Goal: Task Accomplishment & Management: Complete application form

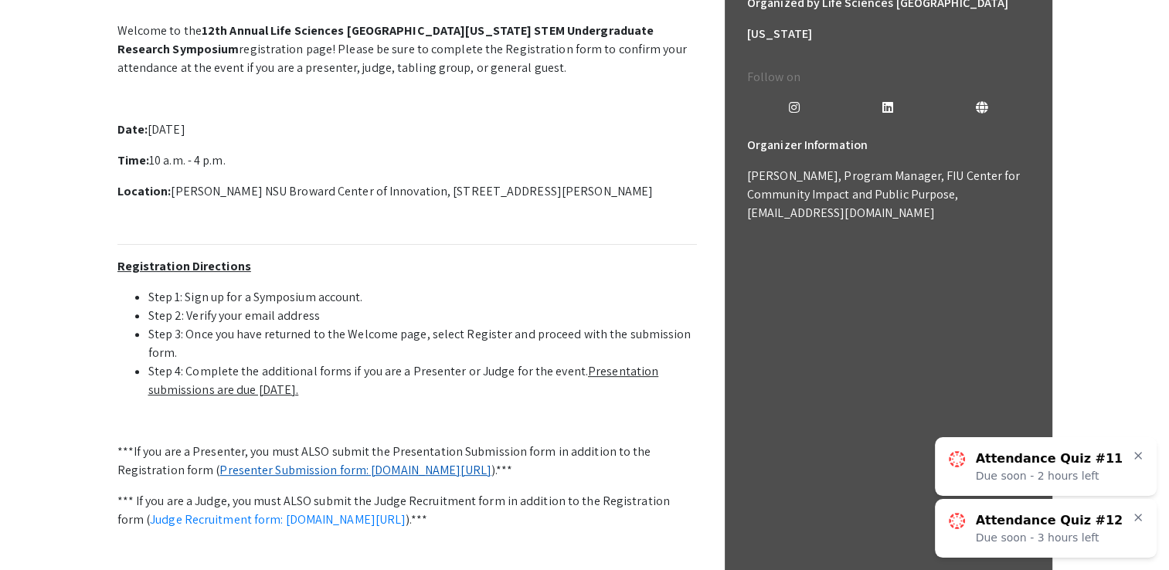
scroll to position [439, 0]
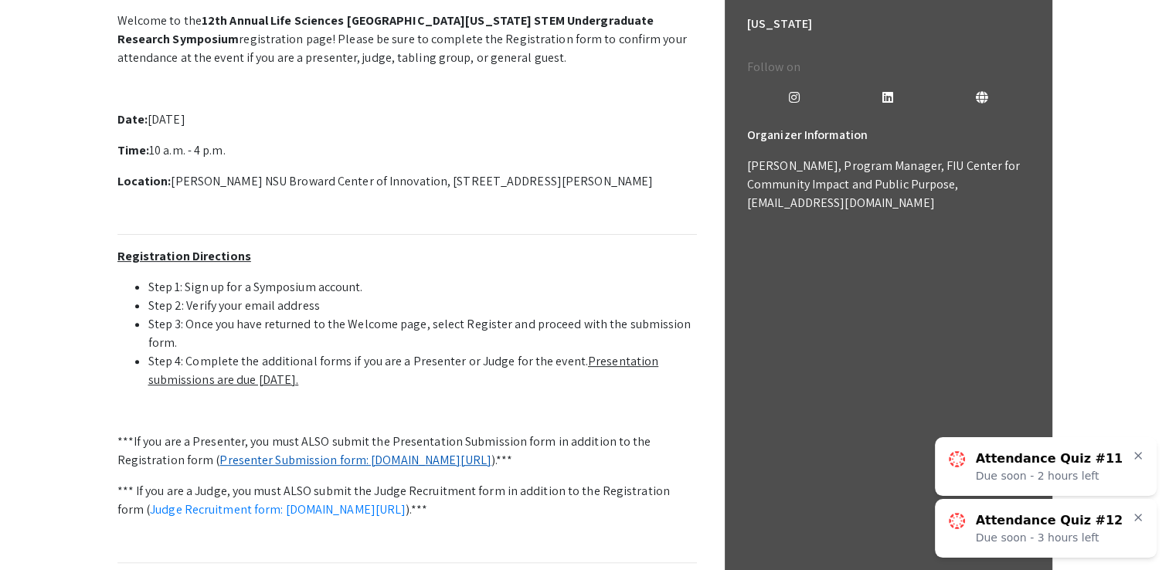
click at [365, 464] on link "Presenter Submission form: [DOMAIN_NAME][URL]" at bounding box center [355, 460] width 272 height 16
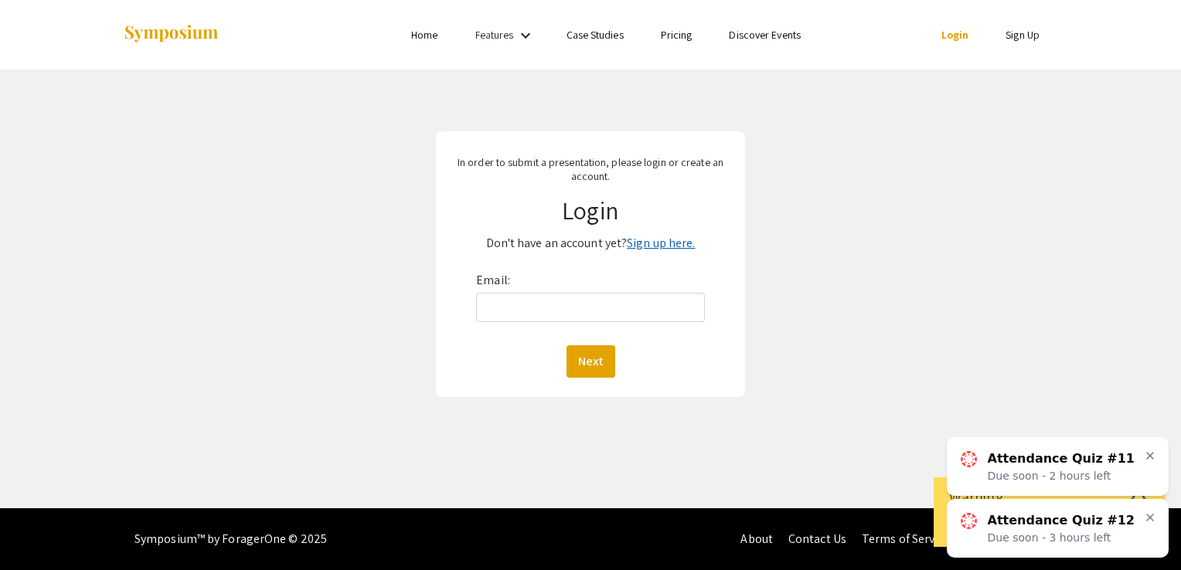
click at [683, 243] on link "Sign up here." at bounding box center [661, 243] width 68 height 16
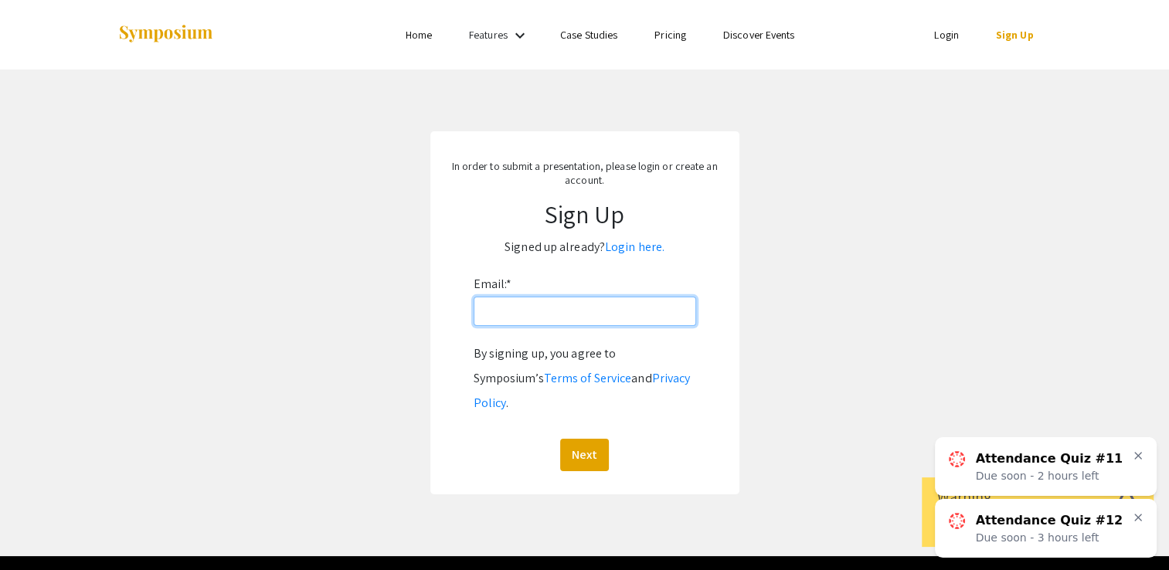
click at [587, 318] on input "Email: *" at bounding box center [585, 311] width 223 height 29
type input "sarah.ortizedwards@gmail.com"
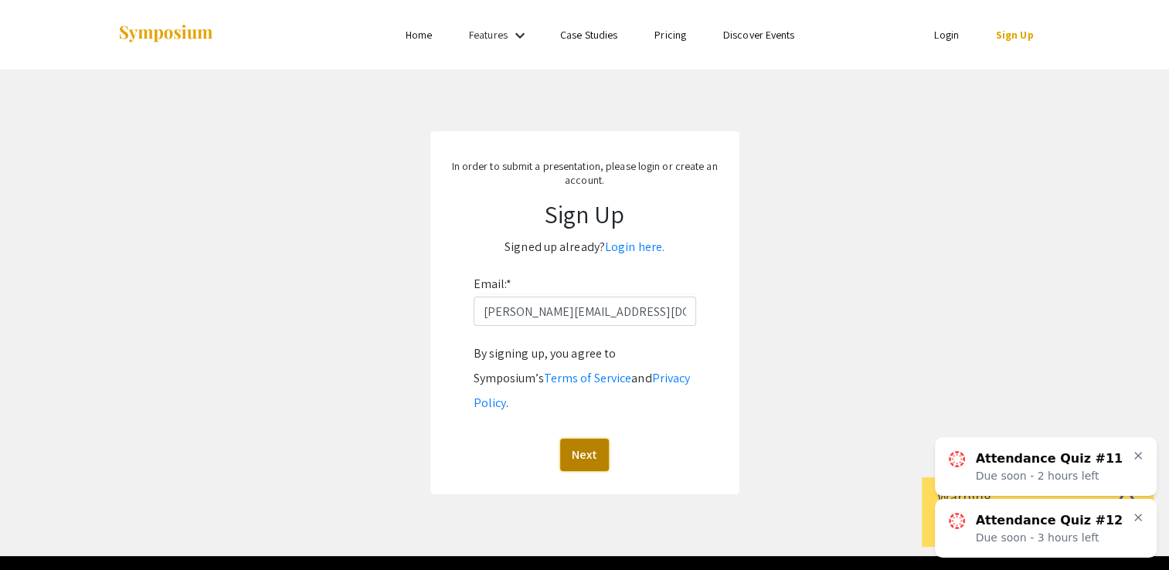
click at [580, 439] on button "Next" at bounding box center [584, 455] width 49 height 32
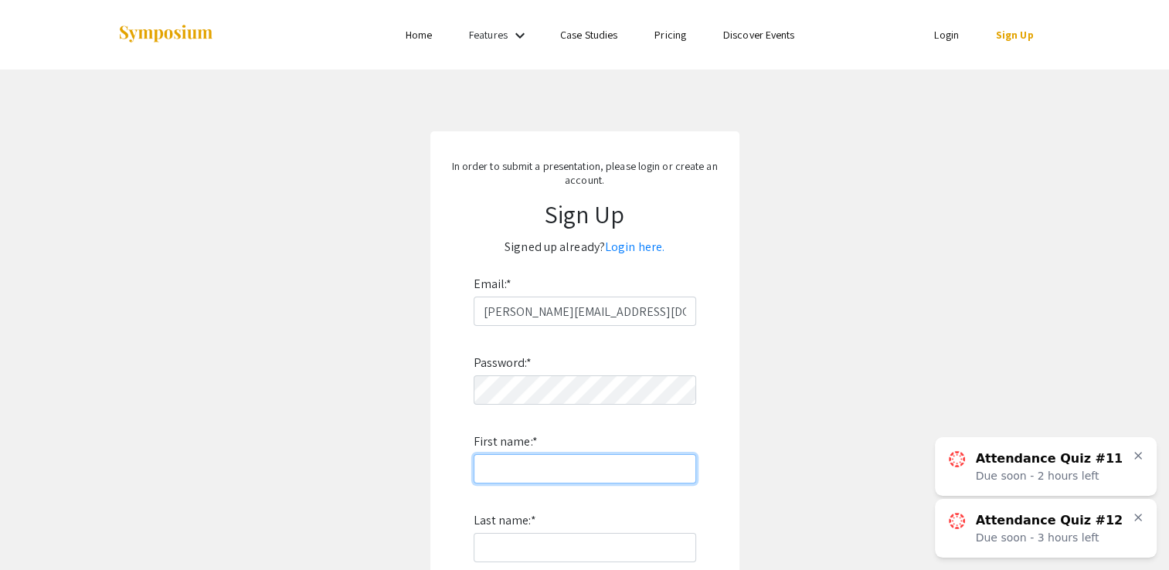
click at [584, 474] on input "First name: *" at bounding box center [585, 468] width 223 height 29
click at [771, 522] on app-signup "In order to submit a presentation, please login or create an account. Sign Up S…" at bounding box center [584, 443] width 1169 height 624
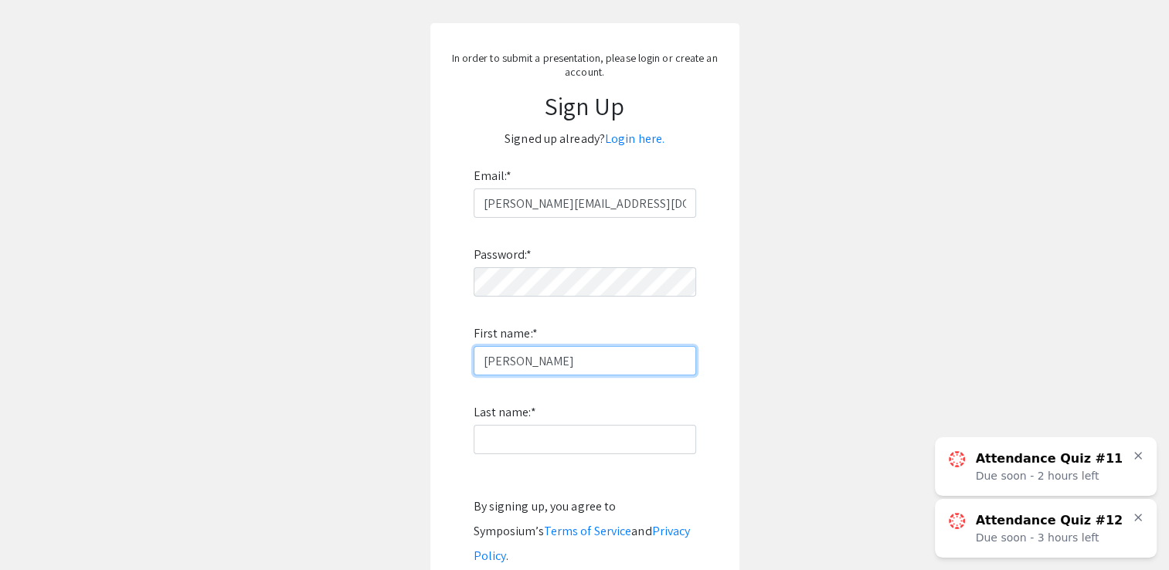
drag, startPoint x: 614, startPoint y: 357, endPoint x: 519, endPoint y: 359, distance: 95.8
click at [519, 359] on input "Sarah Ortiz-Edwards" at bounding box center [585, 360] width 223 height 29
type input "Sarah"
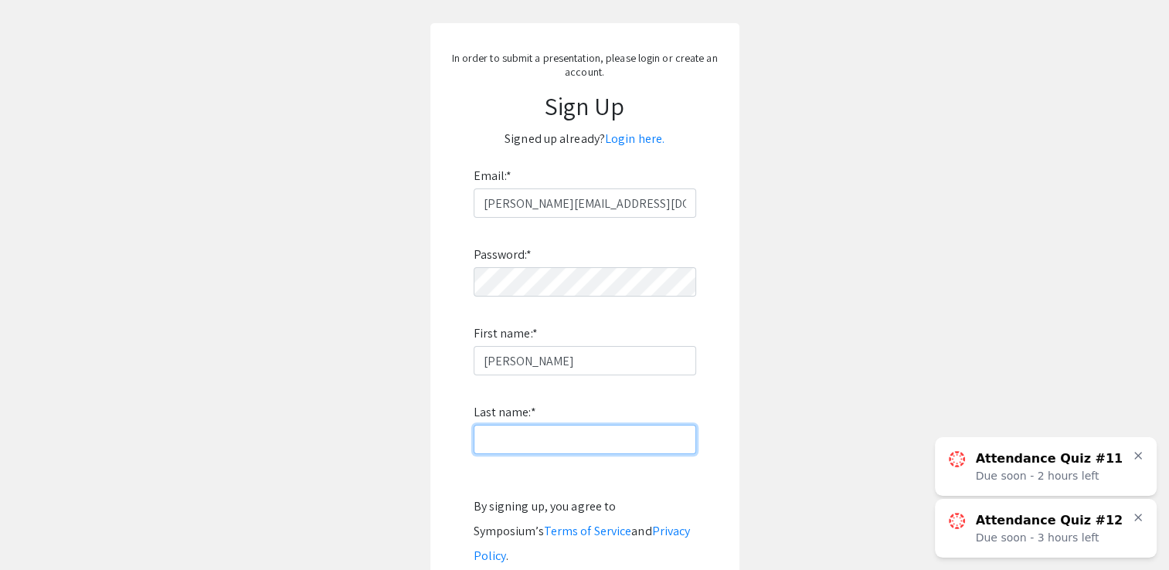
click at [487, 437] on input "Last name: *" at bounding box center [585, 439] width 223 height 29
paste input "Ortiz-Edwards"
type input "Ortiz-Edwards"
click at [835, 422] on app-signup "In order to submit a presentation, please login or create an account. Sign Up S…" at bounding box center [584, 335] width 1169 height 624
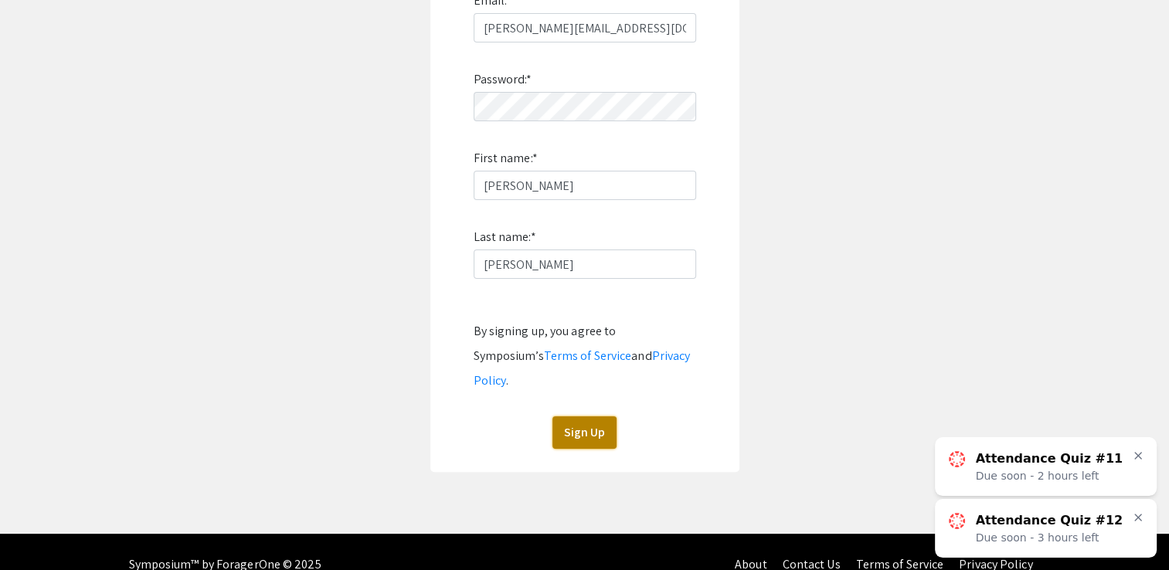
click at [587, 419] on button "Sign Up" at bounding box center [585, 433] width 64 height 32
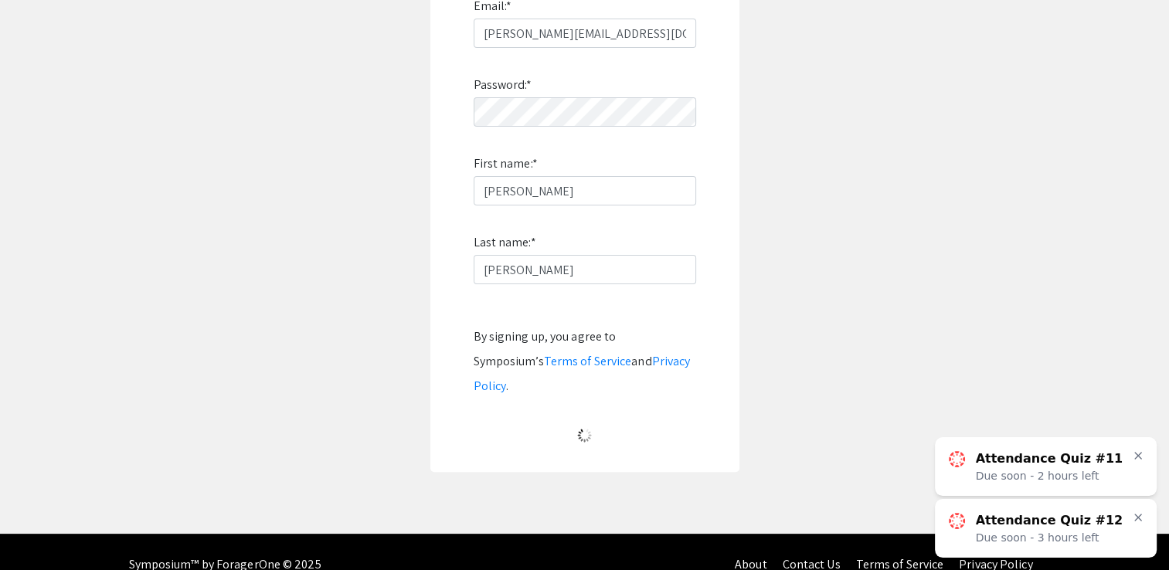
scroll to position [9, 0]
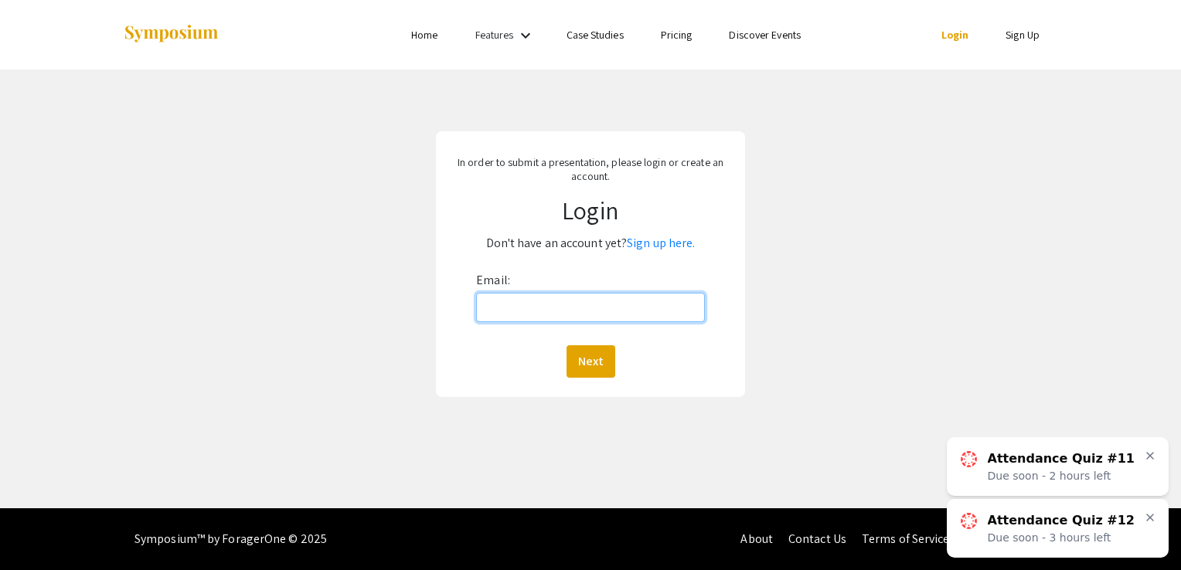
click at [603, 301] on input "Email:" at bounding box center [590, 307] width 229 height 29
type input "sarah.ortizedwards@gmail.com"
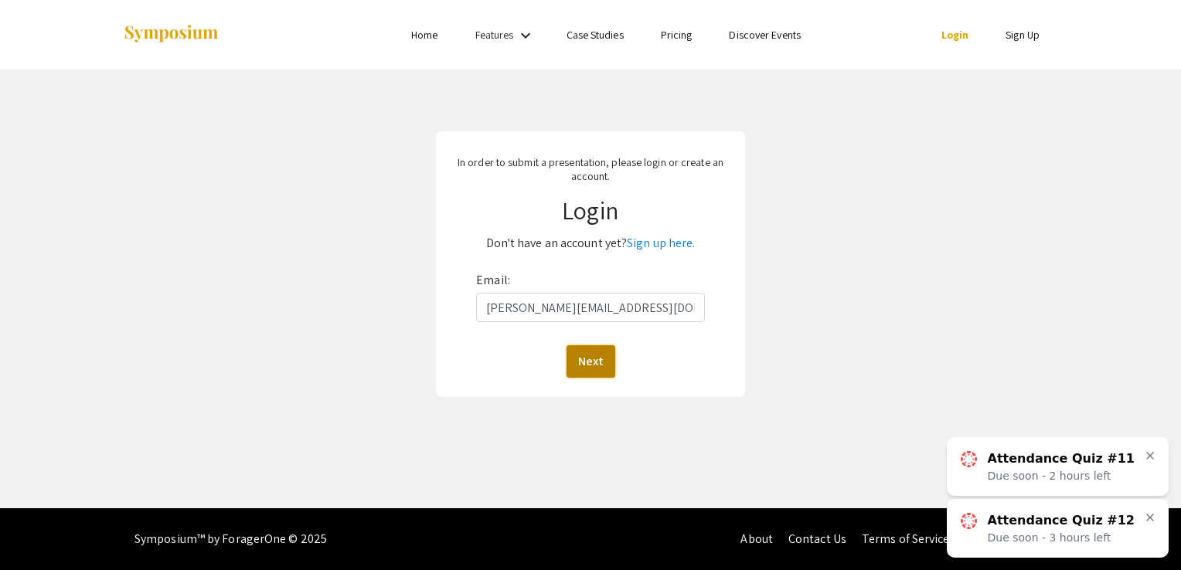
click at [591, 362] on button "Next" at bounding box center [590, 361] width 49 height 32
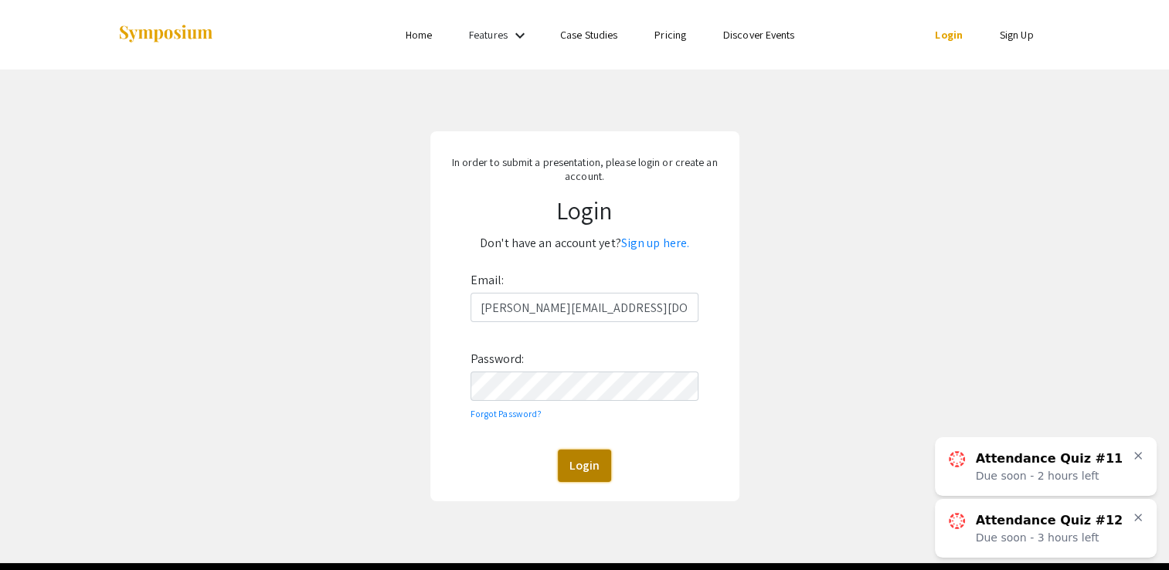
click at [600, 458] on button "Login" at bounding box center [584, 466] width 53 height 32
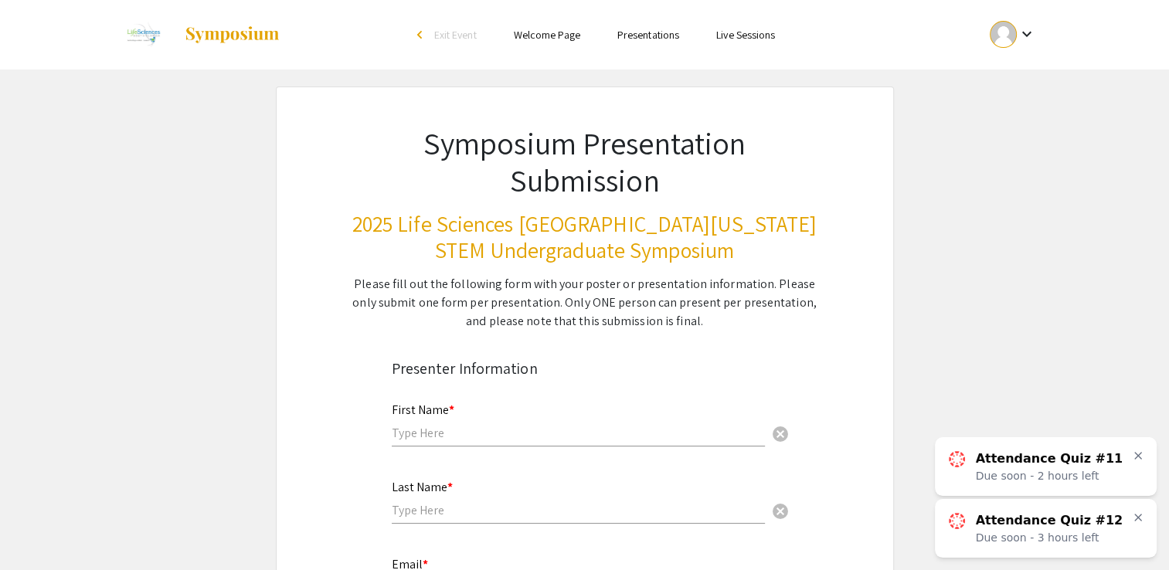
scroll to position [96, 0]
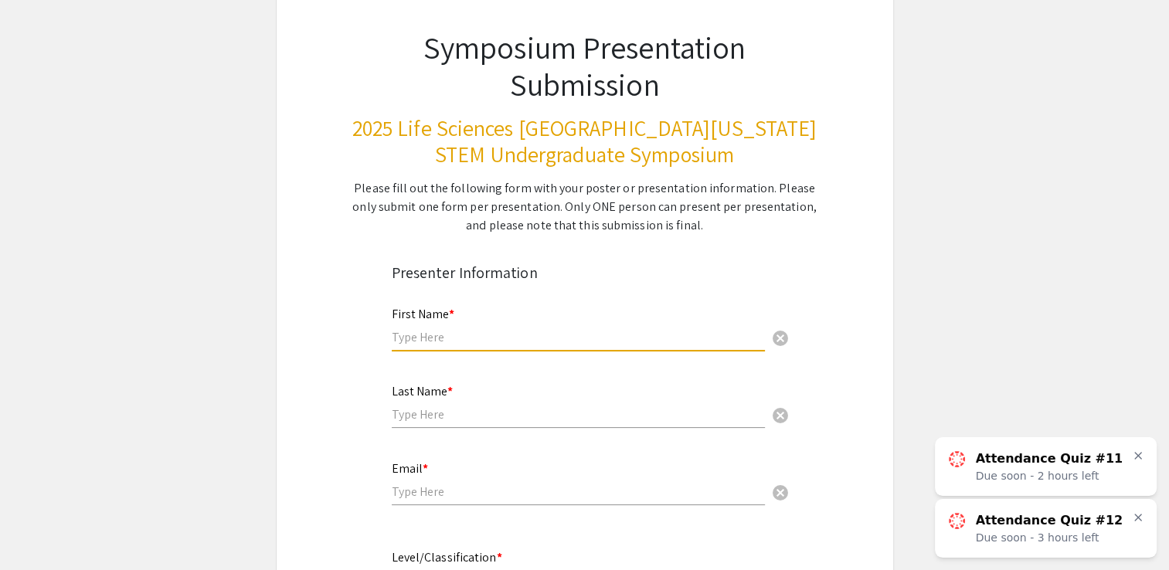
click at [442, 345] on input "text" at bounding box center [578, 337] width 373 height 16
type input "SARAH"
type input "ORTIZ-EDWARDS"
type input "sarah.ortizedwards@gmail.com"
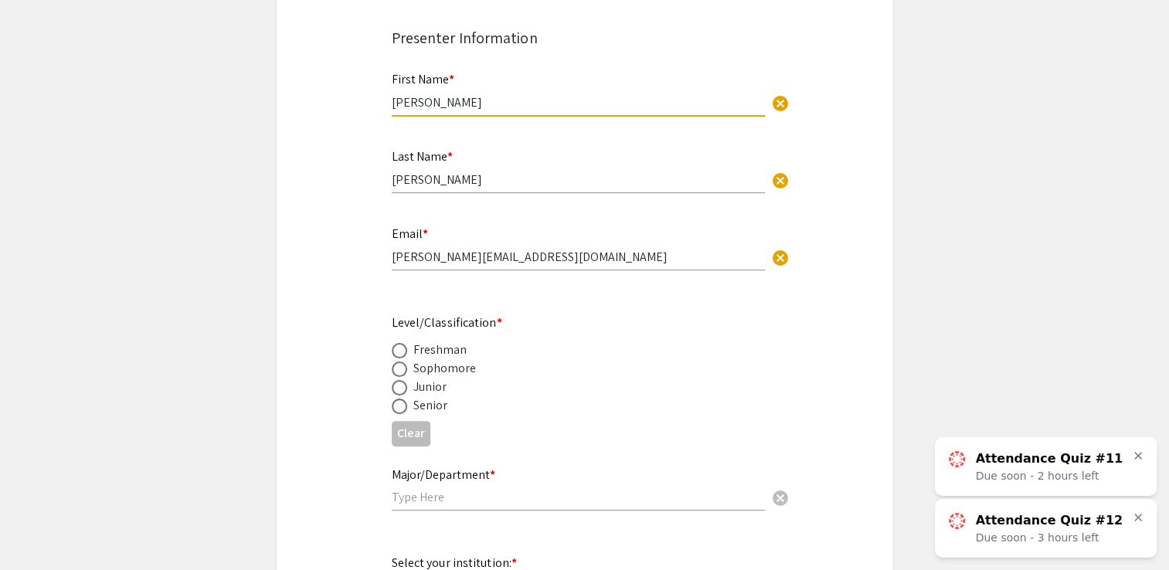
scroll to position [349, 0]
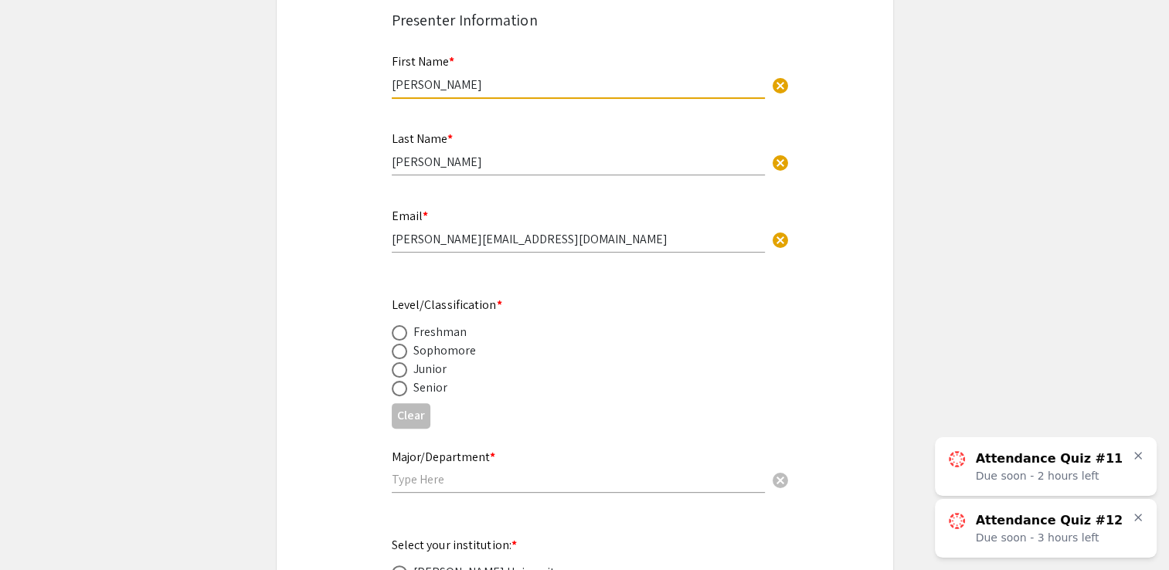
click at [414, 332] on div "Freshman" at bounding box center [440, 332] width 54 height 19
click at [403, 332] on span at bounding box center [399, 332] width 15 height 15
click at [403, 332] on input "radio" at bounding box center [399, 332] width 15 height 15
radio input "true"
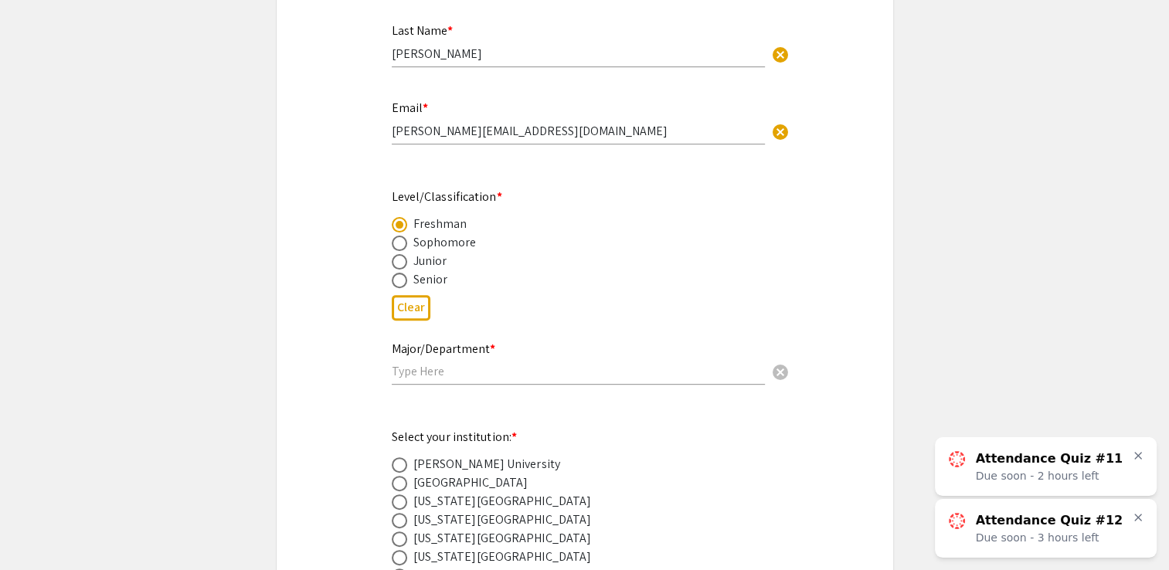
scroll to position [473, 0]
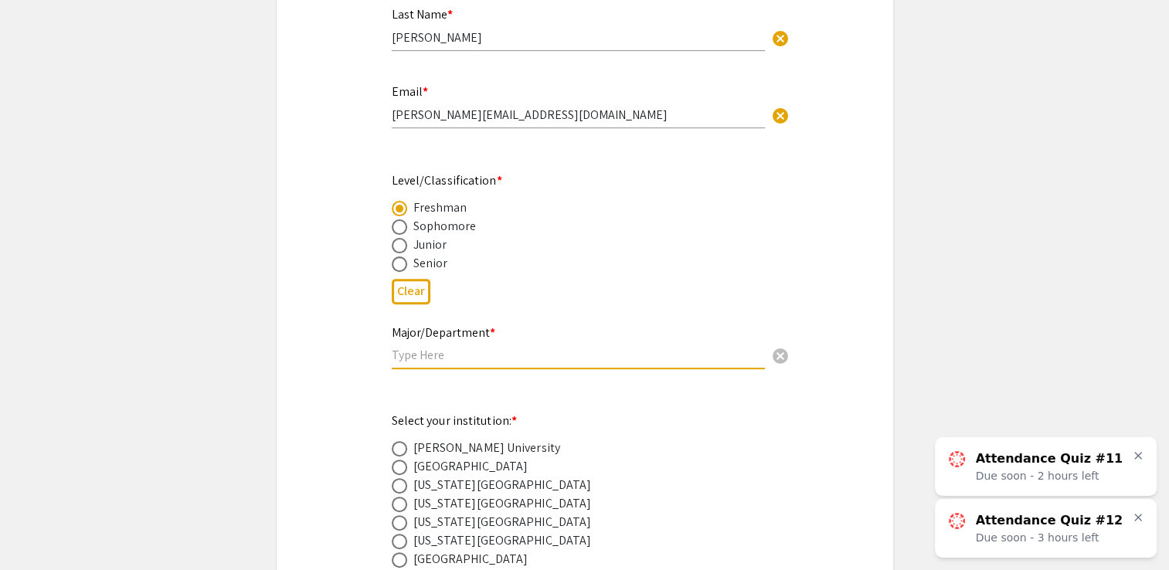
click at [421, 348] on input "text" at bounding box center [578, 355] width 373 height 16
paste input "Dr. Kiran C. Patel College of Osteopathic Medicine"
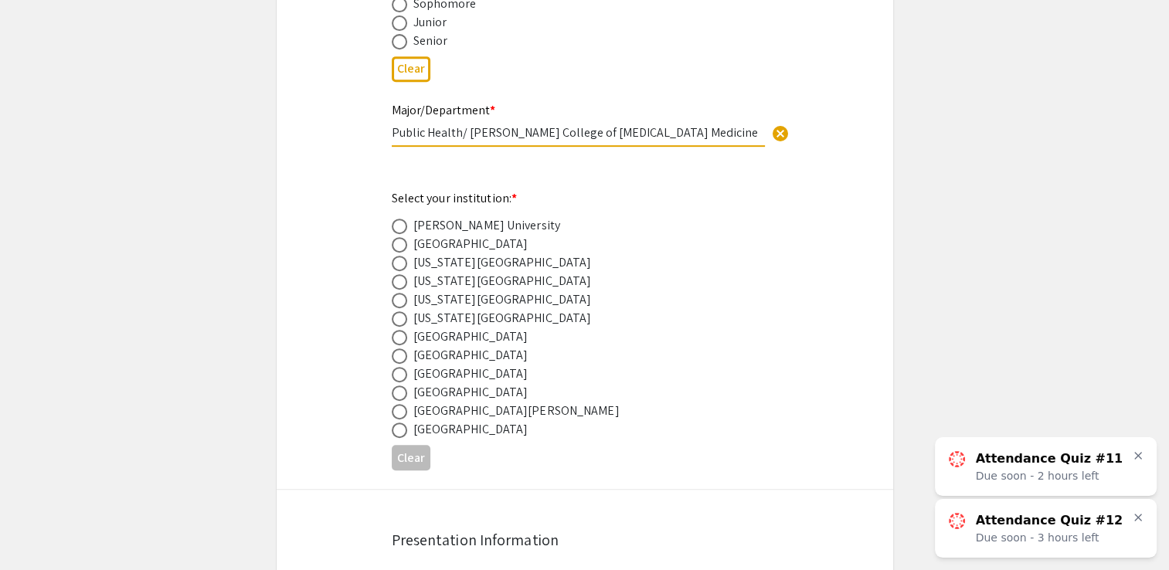
scroll to position [699, 0]
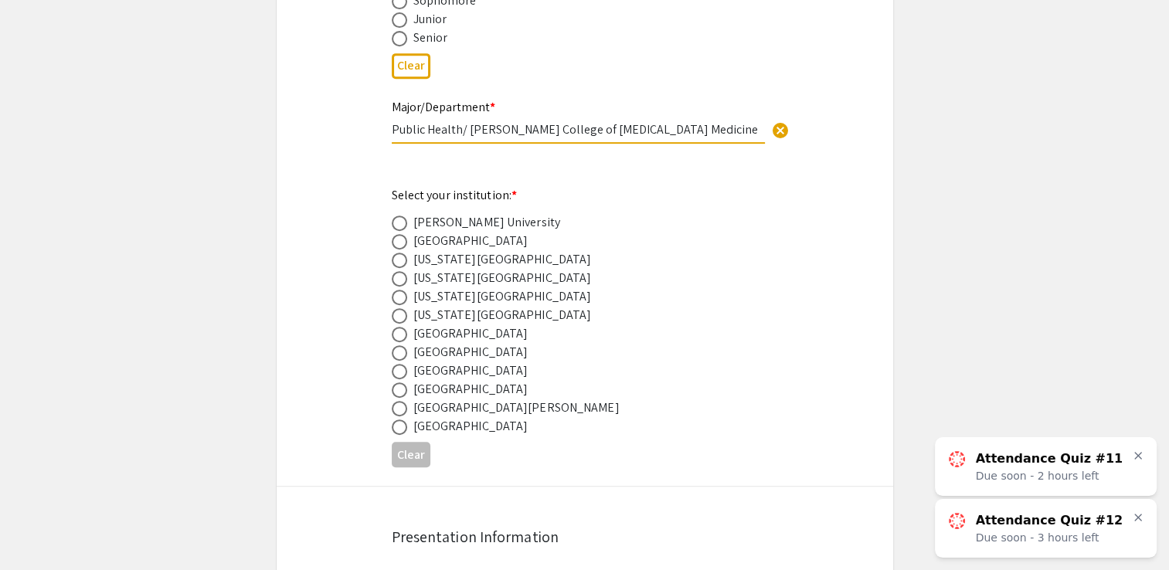
type input "Public Health/ Dr. Kiran C. Patel College of Osteopathic Medicine"
click at [403, 369] on span at bounding box center [399, 371] width 15 height 15
click at [403, 369] on input "radio" at bounding box center [399, 371] width 15 height 15
radio input "true"
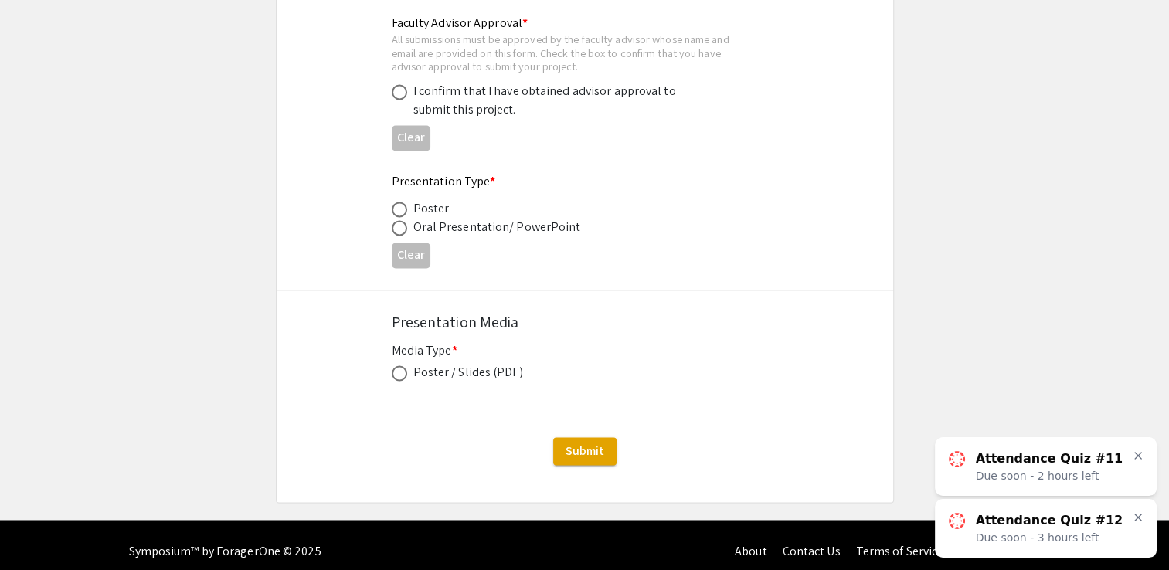
scroll to position [2374, 0]
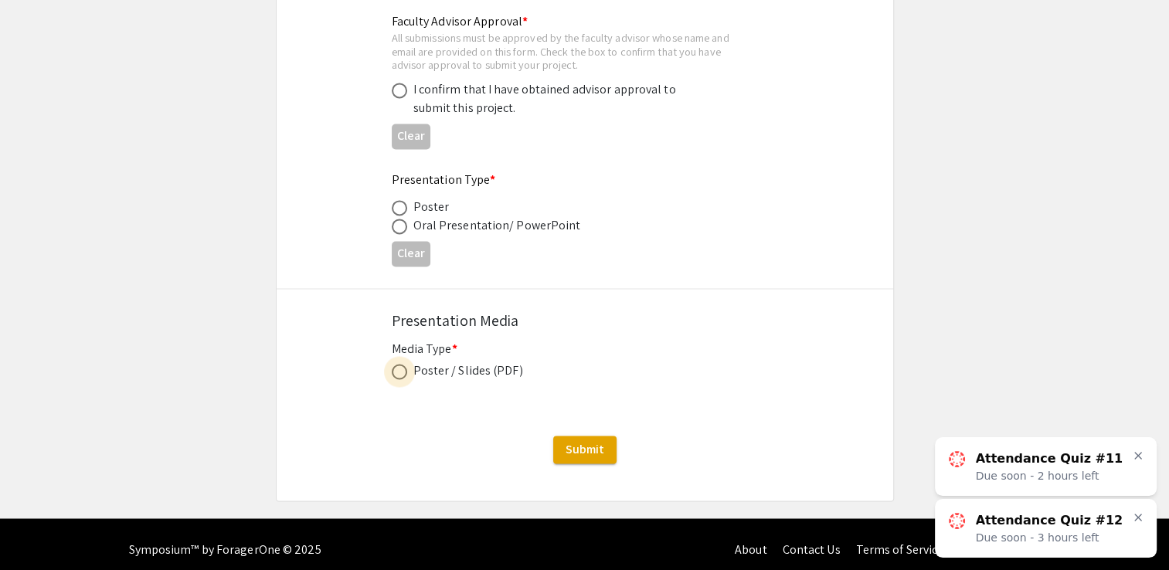
click at [403, 367] on span at bounding box center [399, 371] width 15 height 15
click at [403, 367] on input "radio" at bounding box center [399, 371] width 15 height 15
radio input "true"
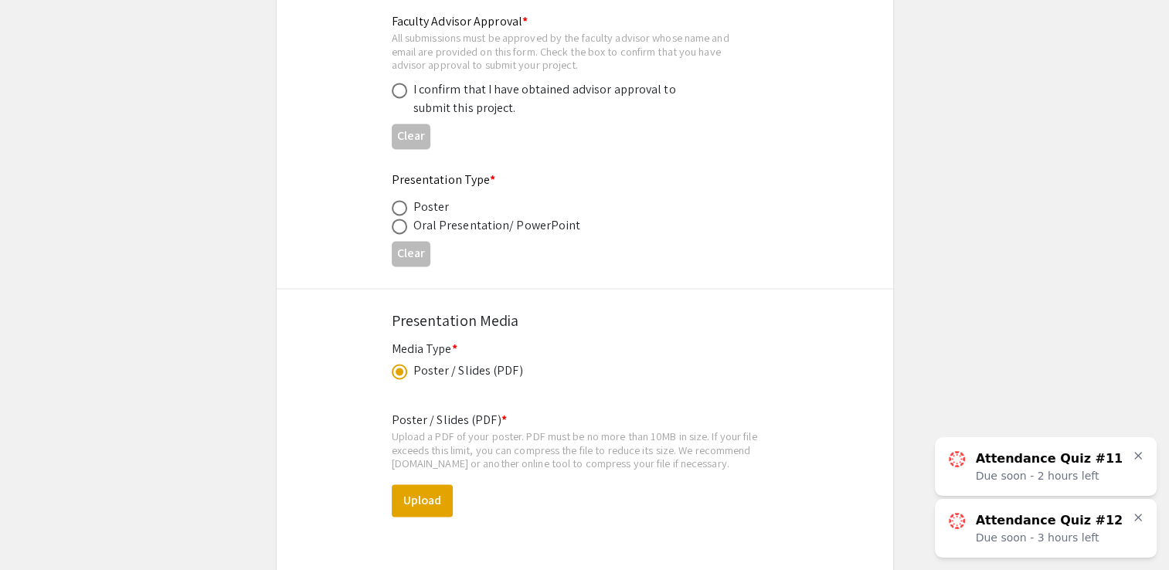
click at [404, 366] on span at bounding box center [399, 371] width 15 height 15
click at [404, 366] on input "radio" at bounding box center [399, 371] width 15 height 15
click at [399, 202] on span at bounding box center [399, 207] width 15 height 15
click at [399, 202] on input "radio" at bounding box center [399, 207] width 15 height 15
radio input "true"
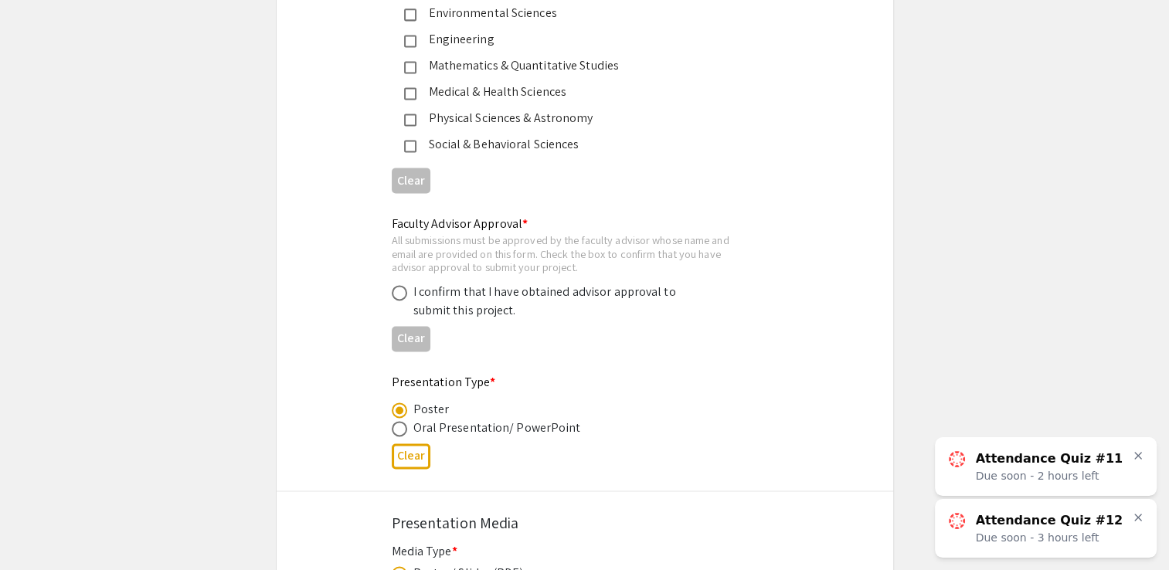
scroll to position [2158, 0]
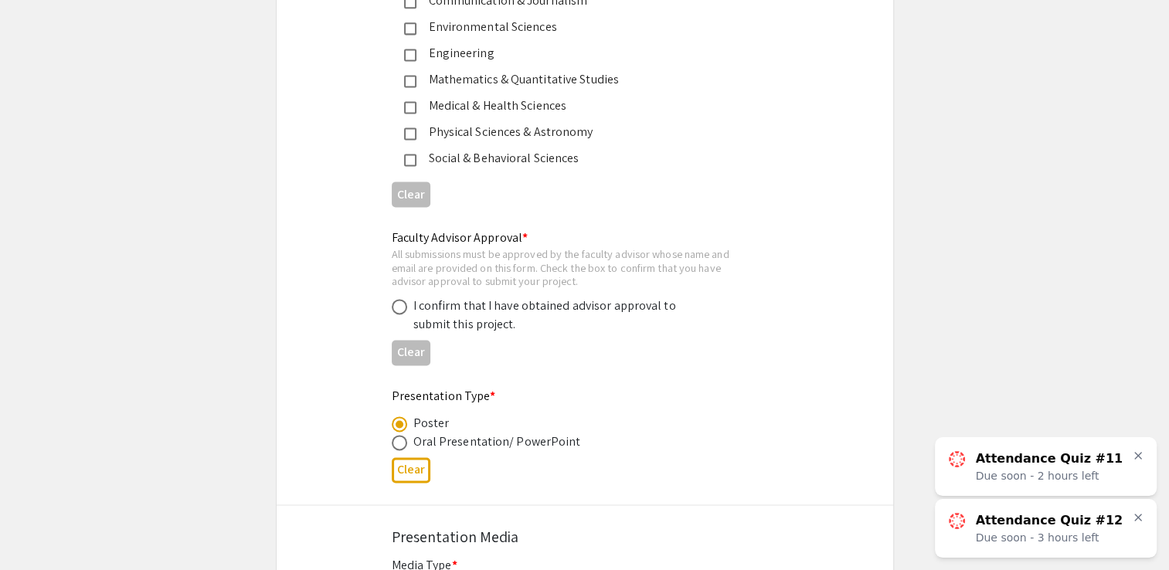
click at [464, 297] on div "I confirm that I have obtained advisor approval to submit this project." at bounding box center [548, 315] width 270 height 37
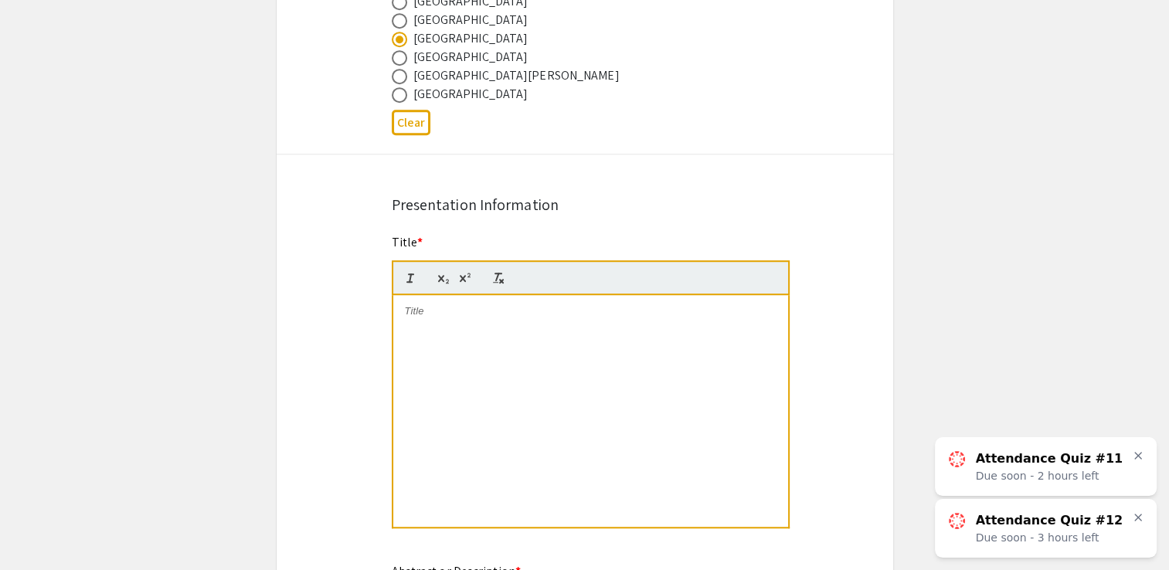
scroll to position [1048, 0]
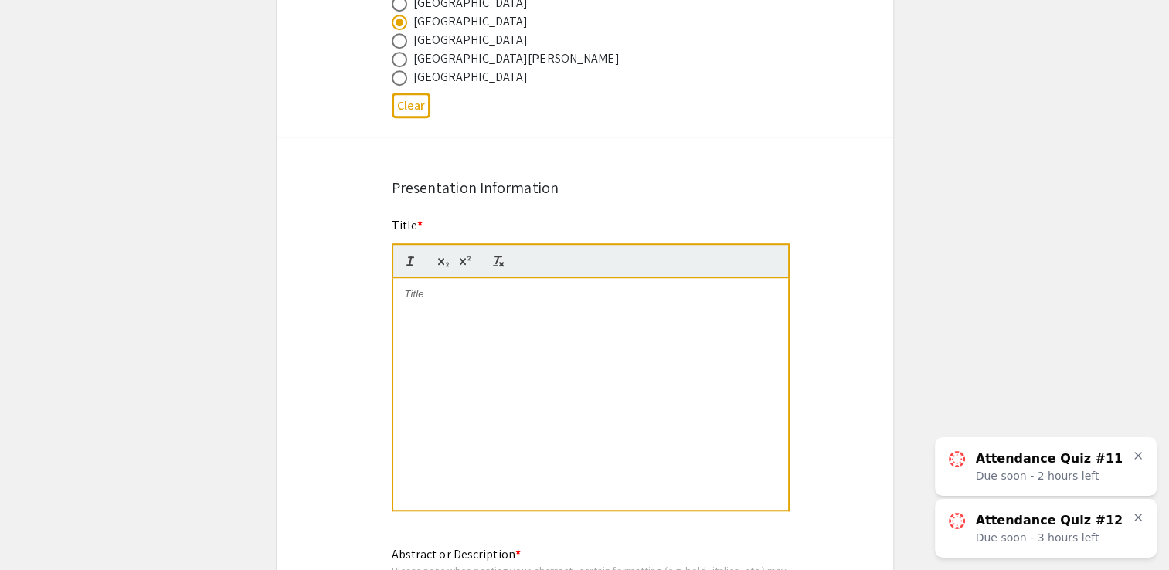
click at [669, 345] on div at bounding box center [590, 394] width 395 height 232
click at [593, 331] on div "To enrich screen reader interactions, please activate Accessibility in Grammarl…" at bounding box center [590, 394] width 395 height 232
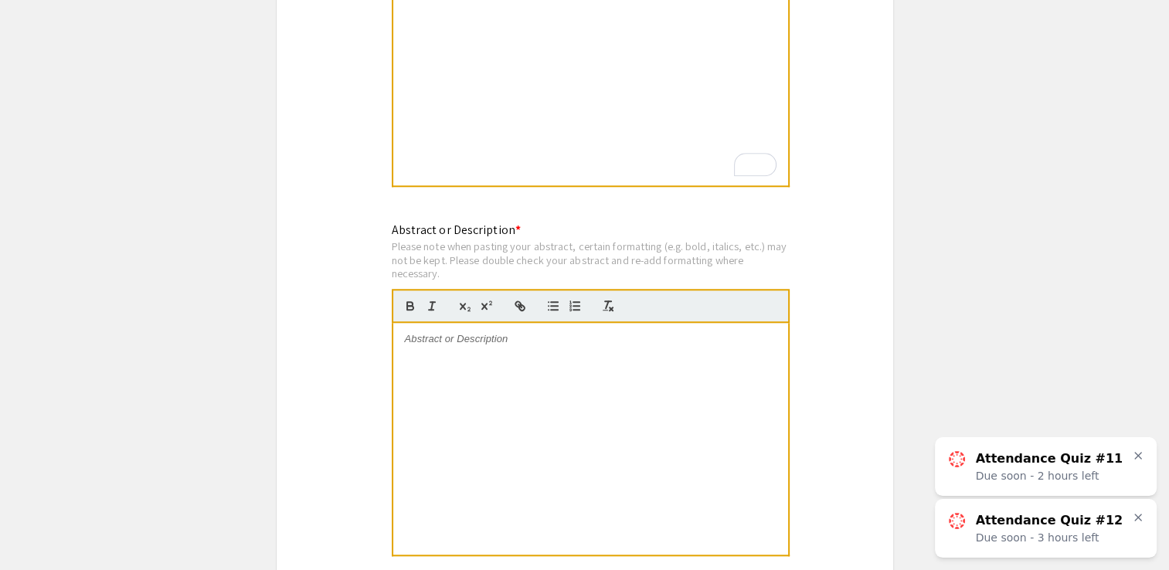
scroll to position [1380, 0]
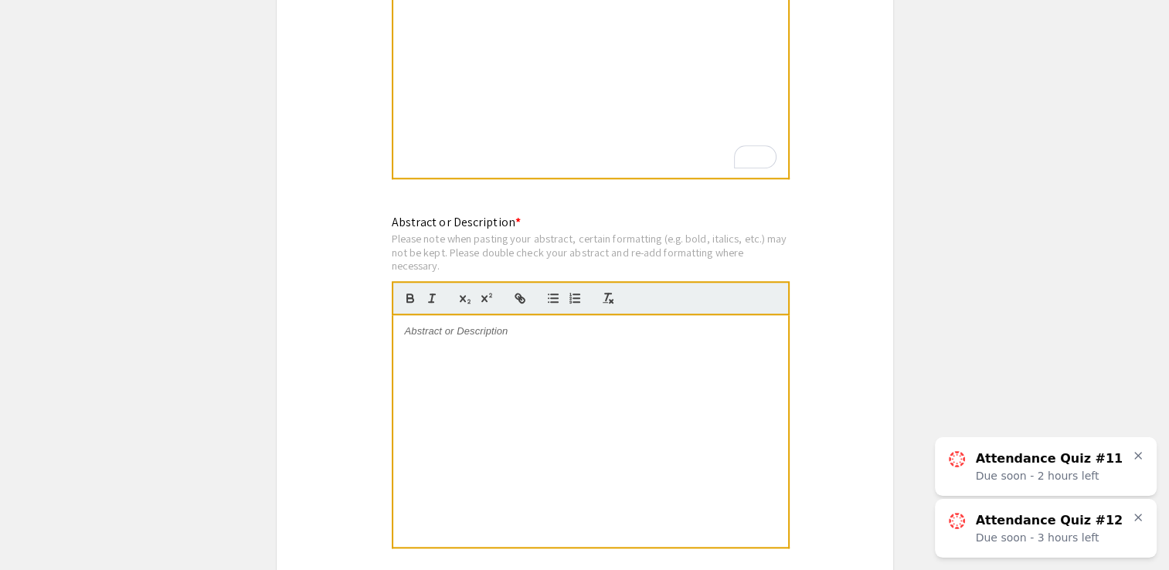
click at [584, 383] on div at bounding box center [590, 431] width 395 height 232
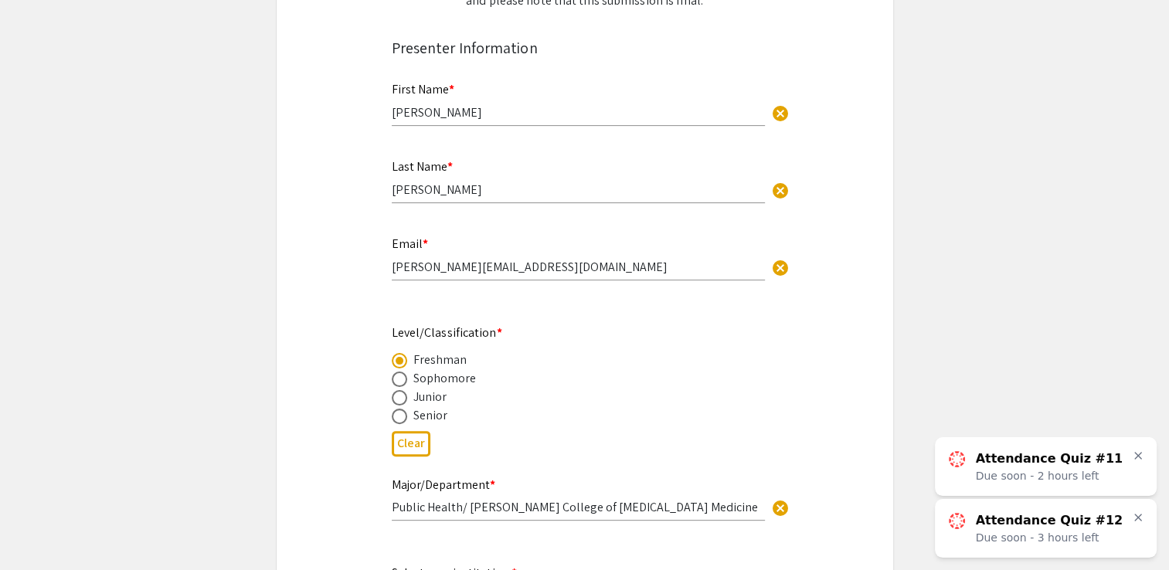
scroll to position [0, 0]
